Goal: Check status

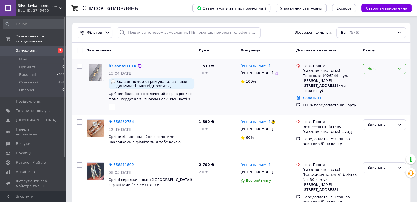
click at [373, 67] on div "Нове" at bounding box center [380, 69] width 27 height 6
click at [371, 91] on li "Виконано" at bounding box center [384, 90] width 43 height 10
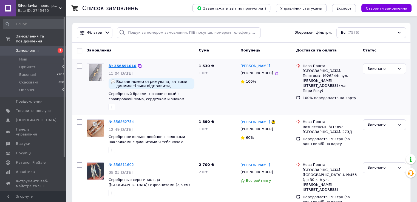
click at [124, 64] on link "№ 356891010" at bounding box center [123, 66] width 28 height 4
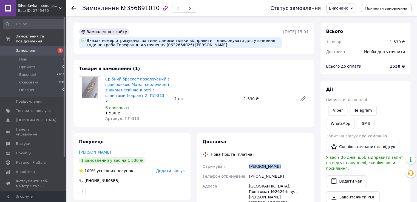
drag, startPoint x: 249, startPoint y: 165, endPoint x: 281, endPoint y: 165, distance: 31.8
click at [281, 165] on div "[PERSON_NAME]" at bounding box center [279, 167] width 62 height 10
copy div "[PERSON_NAME]"
click at [281, 165] on div "[PERSON_NAME]" at bounding box center [279, 167] width 62 height 10
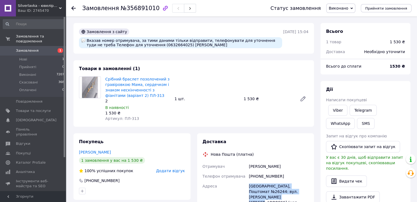
drag, startPoint x: 250, startPoint y: 187, endPoint x: 309, endPoint y: 193, distance: 60.0
click at [309, 193] on div "[GEOGRAPHIC_DATA], Поштомат №26244: вул. [PERSON_NAME][STREET_ADDRESS] (маг. По…" at bounding box center [279, 198] width 62 height 32
copy div "[GEOGRAPHIC_DATA], Поштомат №26244: вул. [PERSON_NAME][STREET_ADDRESS] (маг. По…"
click at [305, 192] on div "[GEOGRAPHIC_DATA], Поштомат №26244: вул. [PERSON_NAME][STREET_ADDRESS] (маг. По…" at bounding box center [279, 198] width 62 height 32
click at [264, 191] on div "[GEOGRAPHIC_DATA], Поштомат №26244: вул. [PERSON_NAME][STREET_ADDRESS] (маг. По…" at bounding box center [279, 198] width 62 height 32
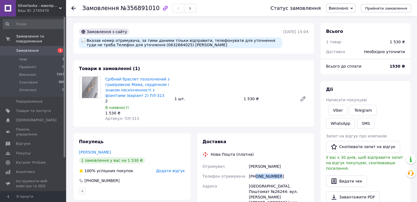
drag, startPoint x: 256, startPoint y: 177, endPoint x: 296, endPoint y: 176, distance: 40.3
click at [296, 176] on div "[PHONE_NUMBER]" at bounding box center [279, 177] width 62 height 10
copy div "0674405277"
click at [296, 176] on div "[PHONE_NUMBER]" at bounding box center [279, 177] width 62 height 10
drag, startPoint x: 290, startPoint y: 165, endPoint x: 299, endPoint y: 165, distance: 9.3
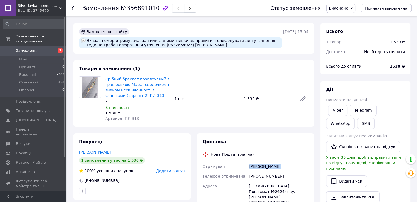
click at [299, 165] on div "[PERSON_NAME]" at bounding box center [279, 167] width 62 height 10
click at [254, 185] on div "[GEOGRAPHIC_DATA], Поштомат №26244: вул. [PERSON_NAME][STREET_ADDRESS] (маг. По…" at bounding box center [279, 198] width 62 height 32
copy div "Харків"
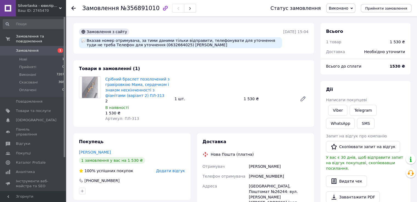
click at [280, 161] on div "Доставка Нова Пошта (платна) Отримувач [PERSON_NAME] Телефон отримувача [PHONE_…" at bounding box center [256, 193] width 106 height 108
click at [289, 185] on div "[GEOGRAPHIC_DATA], Поштомат №26244: вул. [PERSON_NAME][STREET_ADDRESS] (маг. По…" at bounding box center [279, 198] width 62 height 32
copy div "26244"
click at [292, 164] on div "[PERSON_NAME]" at bounding box center [279, 167] width 62 height 10
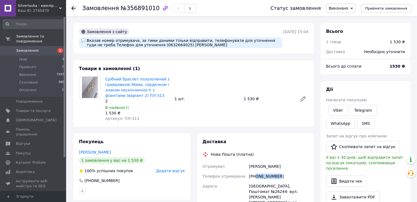
drag, startPoint x: 256, startPoint y: 177, endPoint x: 288, endPoint y: 174, distance: 32.2
click at [288, 174] on div "[PHONE_NUMBER]" at bounding box center [279, 177] width 62 height 10
copy div "0674405277"
click at [288, 174] on div "[PHONE_NUMBER]" at bounding box center [279, 177] width 62 height 10
drag, startPoint x: 255, startPoint y: 175, endPoint x: 309, endPoint y: 175, distance: 54.6
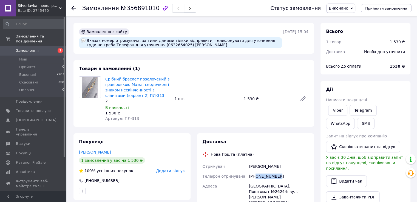
click at [309, 175] on div "[PHONE_NUMBER]" at bounding box center [279, 177] width 62 height 10
copy div "0674405277"
click at [308, 175] on div "[PHONE_NUMBER]" at bounding box center [279, 177] width 62 height 10
click at [250, 166] on div "[PERSON_NAME]" at bounding box center [279, 167] width 62 height 10
drag, startPoint x: 249, startPoint y: 166, endPoint x: 281, endPoint y: 166, distance: 32.4
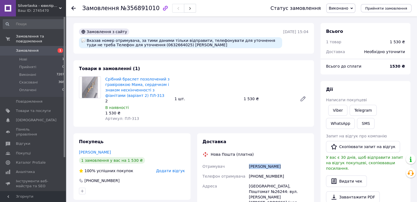
click at [281, 166] on div "[PERSON_NAME]" at bounding box center [279, 167] width 62 height 10
copy div "[PERSON_NAME]"
click at [281, 166] on div "[PERSON_NAME]" at bounding box center [279, 167] width 62 height 10
click at [256, 186] on div "[GEOGRAPHIC_DATA], Поштомат №26244: вул. [PERSON_NAME][STREET_ADDRESS] (маг. По…" at bounding box center [279, 198] width 62 height 32
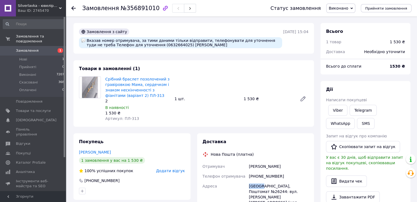
copy div "Харків"
click at [289, 170] on div "[PERSON_NAME]" at bounding box center [279, 167] width 62 height 10
click at [288, 187] on div "[GEOGRAPHIC_DATA], Поштомат №26244: вул. [PERSON_NAME][STREET_ADDRESS] (маг. По…" at bounding box center [279, 198] width 62 height 32
copy div "26244"
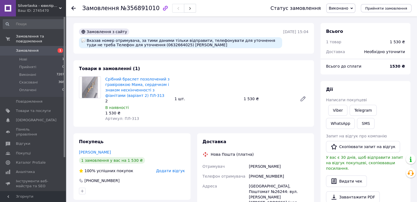
click at [293, 170] on div "[PERSON_NAME]" at bounding box center [279, 167] width 62 height 10
